Goal: Transaction & Acquisition: Purchase product/service

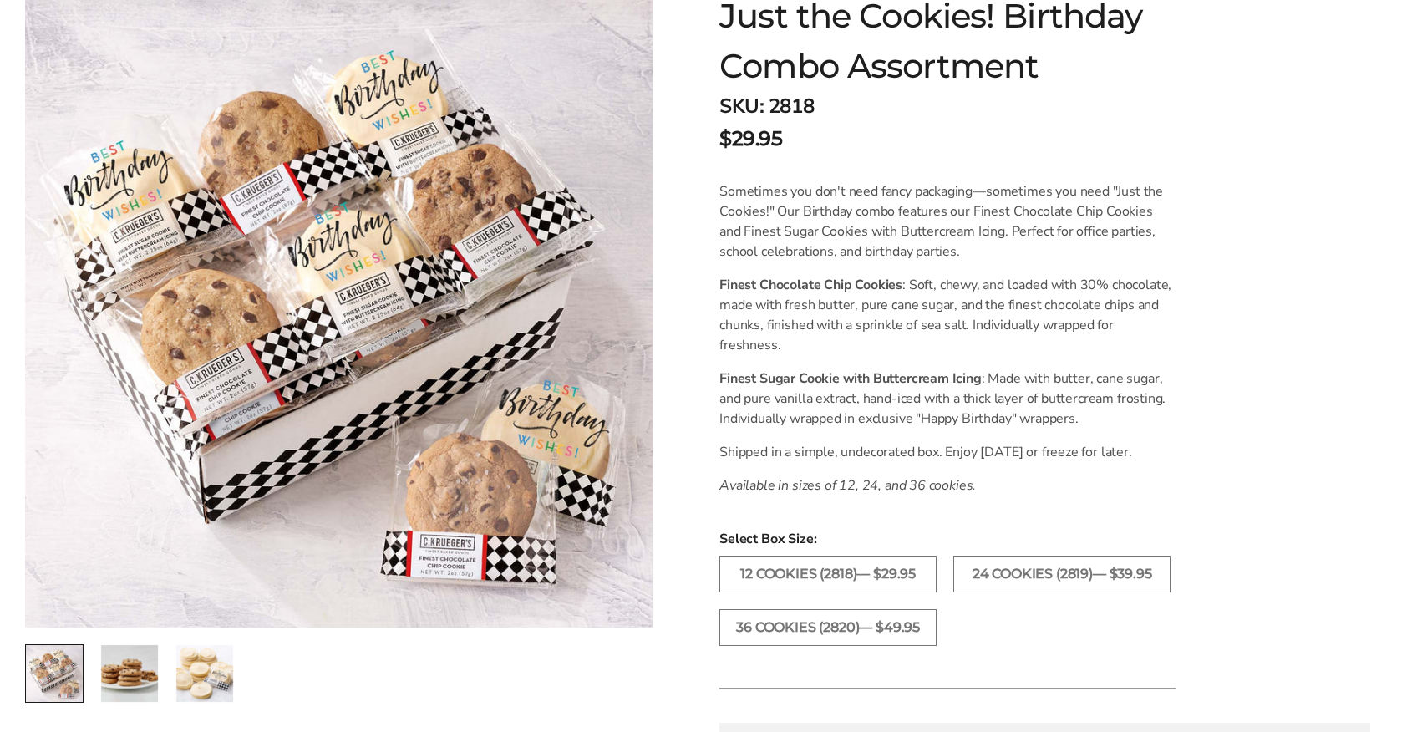
scroll to position [308, 0]
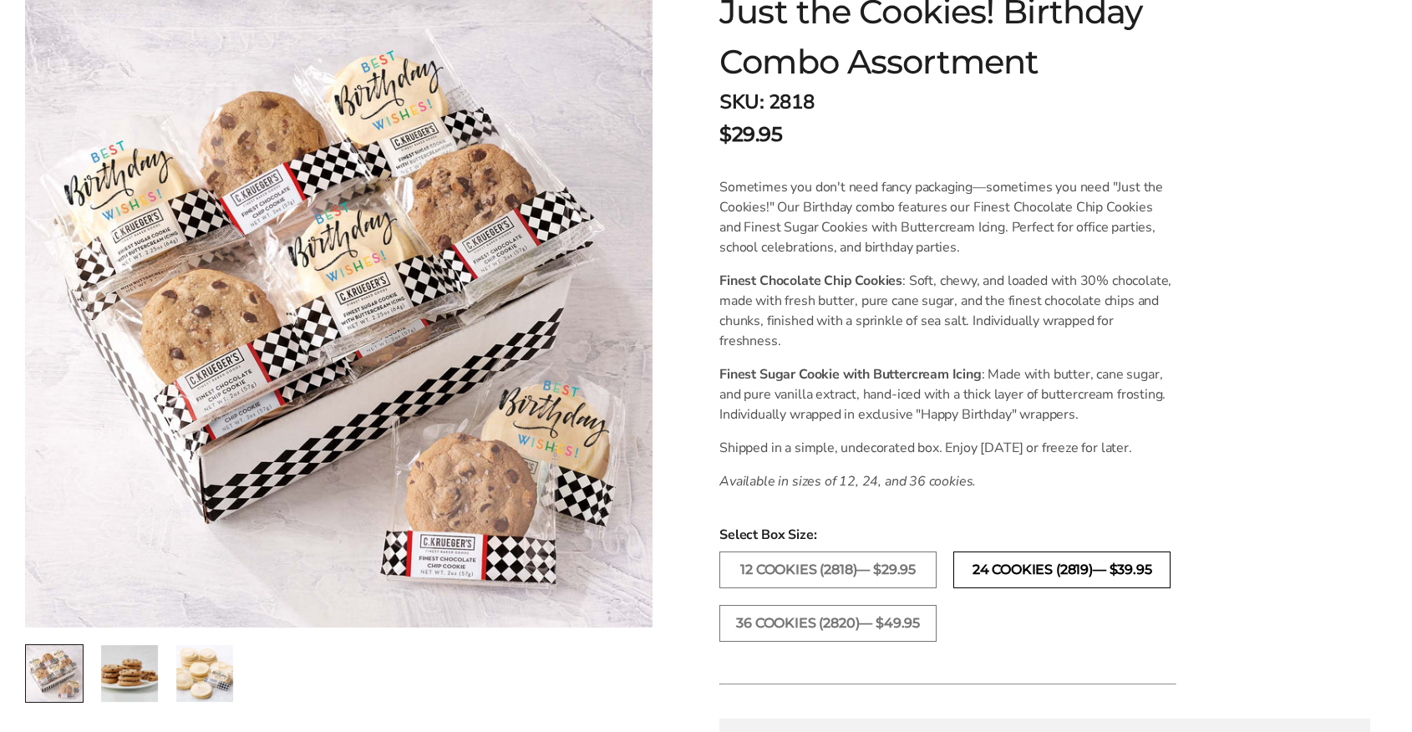
click at [1084, 552] on label "24 COOKIES (2819)— $39.95" at bounding box center [1062, 570] width 217 height 37
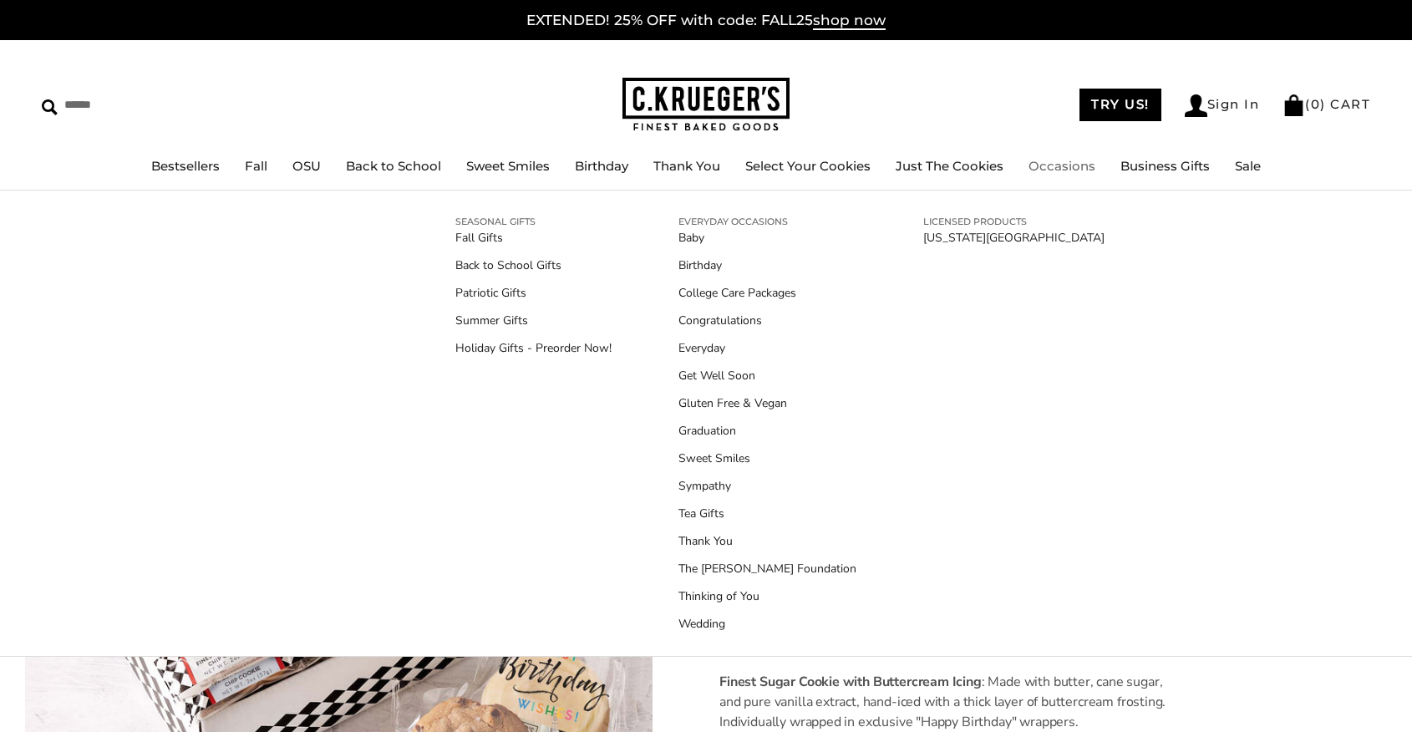
click at [1080, 162] on link "Occasions" at bounding box center [1062, 166] width 67 height 16
click at [705, 262] on link "Birthday" at bounding box center [768, 266] width 178 height 18
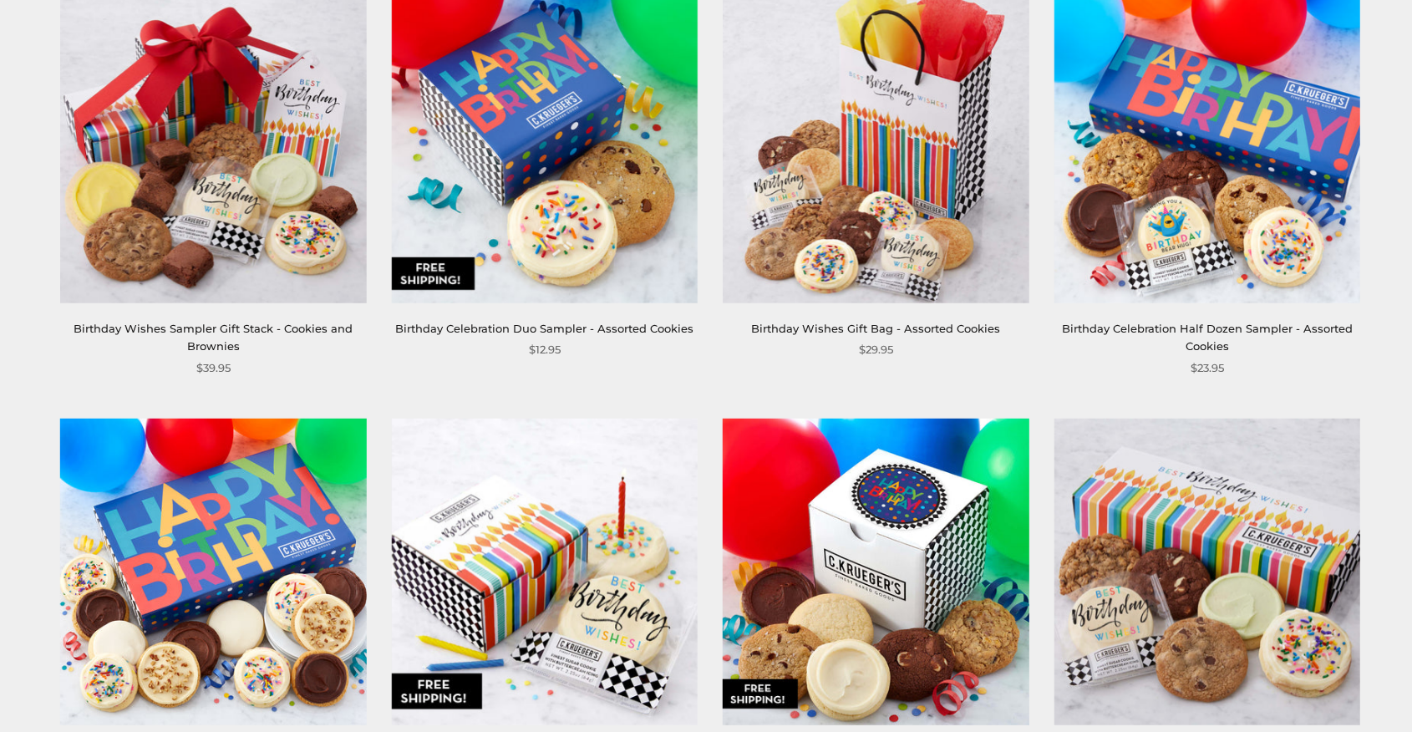
scroll to position [776, 0]
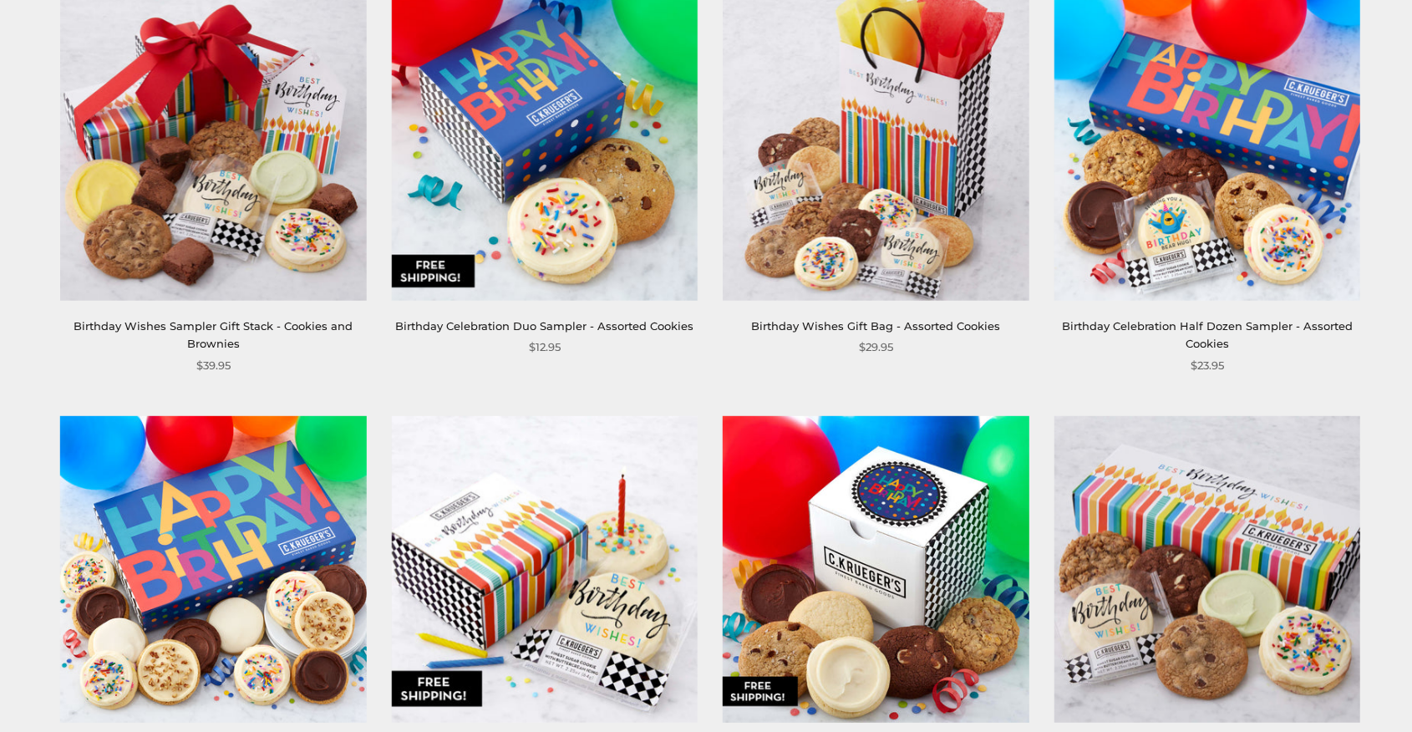
click at [626, 159] on img at bounding box center [545, 147] width 306 height 306
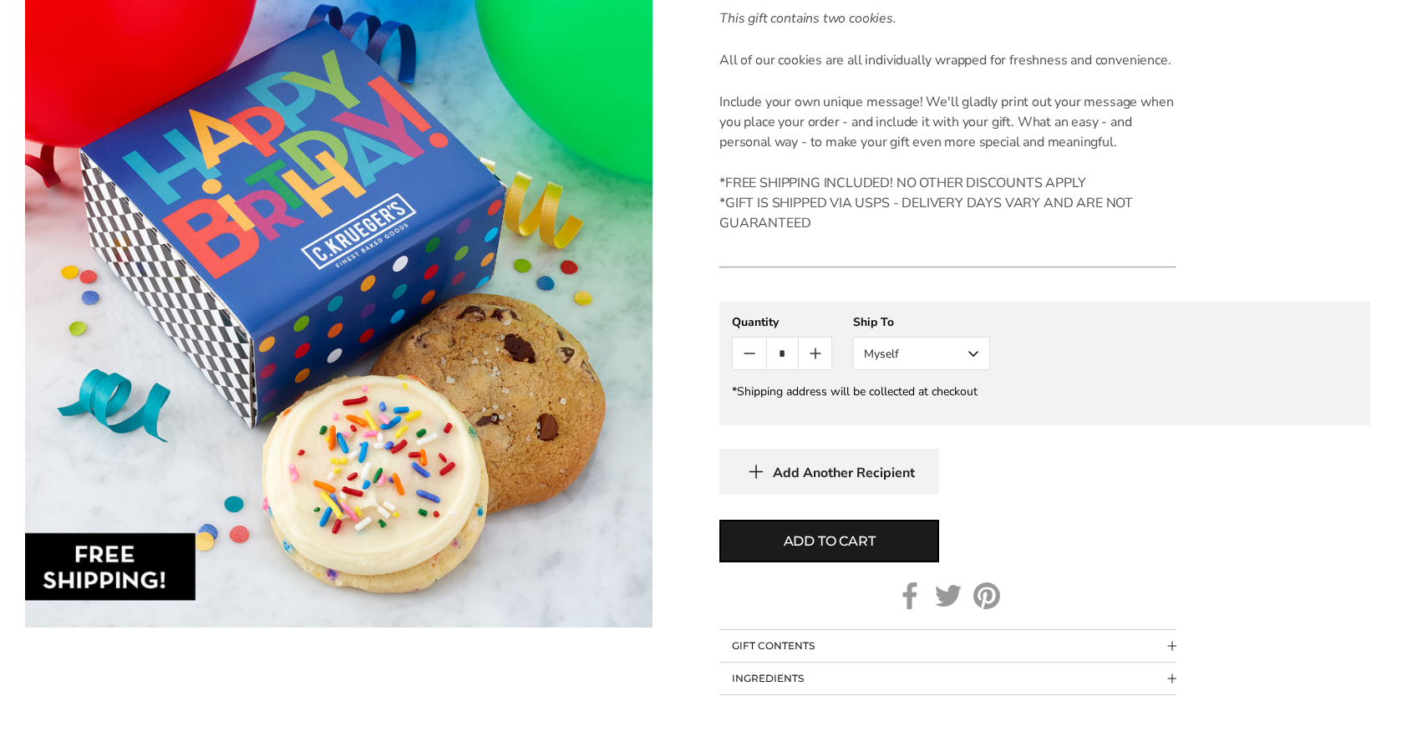
scroll to position [617, 0]
